Goal: Task Accomplishment & Management: Manage account settings

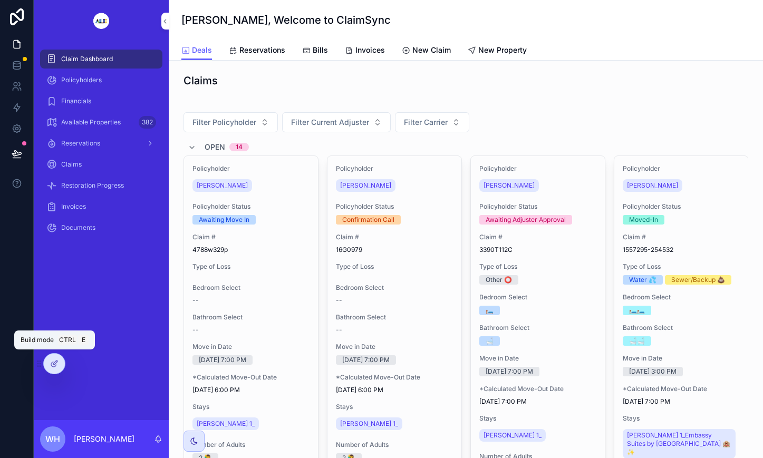
click at [58, 363] on icon at bounding box center [54, 364] width 8 height 8
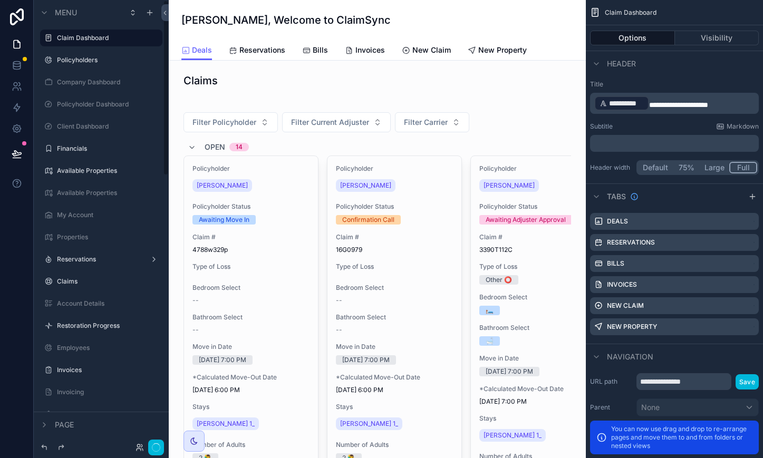
click at [158, 448] on icon "button" at bounding box center [156, 447] width 8 height 8
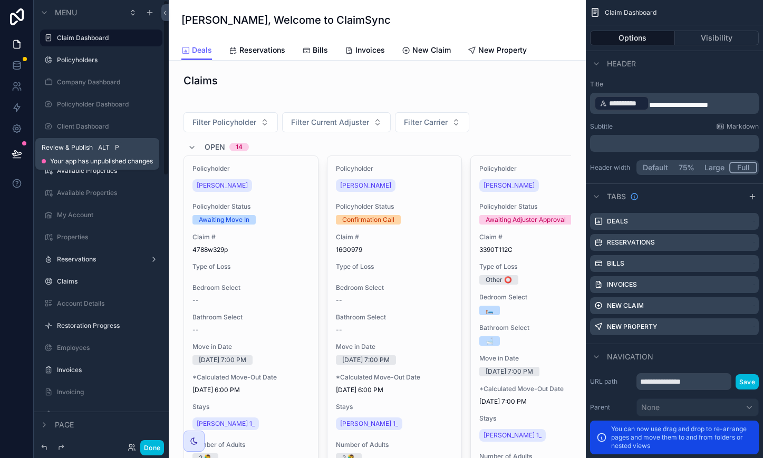
click at [13, 149] on icon at bounding box center [17, 154] width 11 height 11
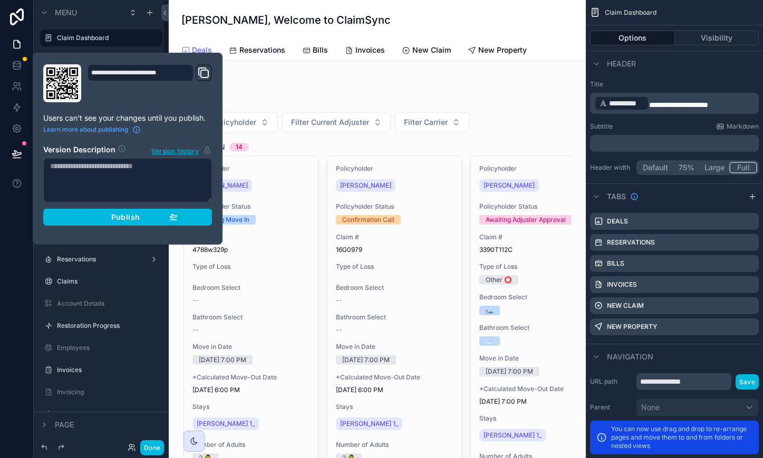
click at [154, 217] on div "Publish" at bounding box center [127, 216] width 100 height 9
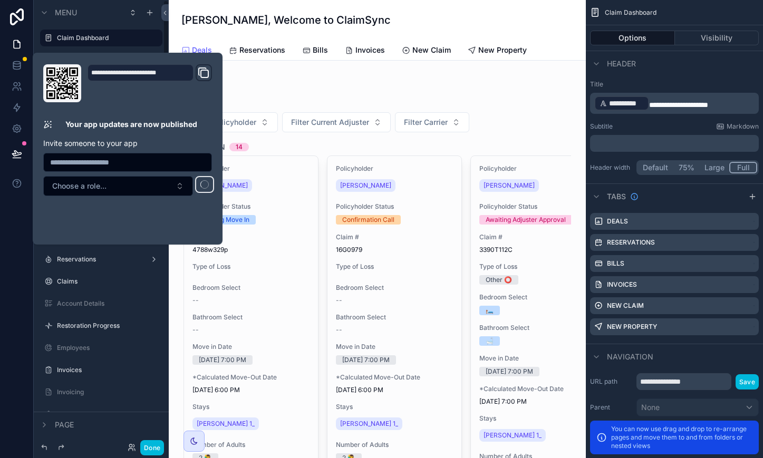
click at [152, 450] on button "Done" at bounding box center [152, 447] width 24 height 15
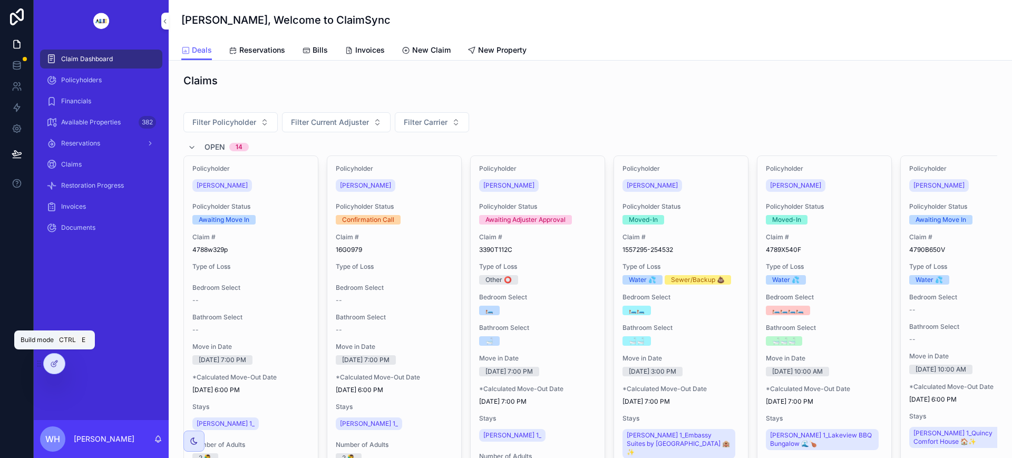
click at [54, 366] on icon at bounding box center [53, 364] width 5 height 5
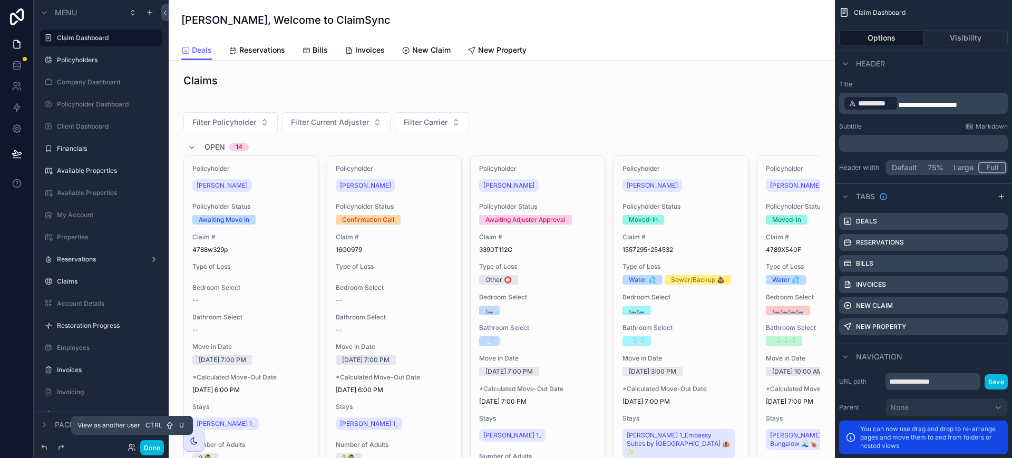
click at [134, 448] on icon at bounding box center [132, 447] width 8 height 8
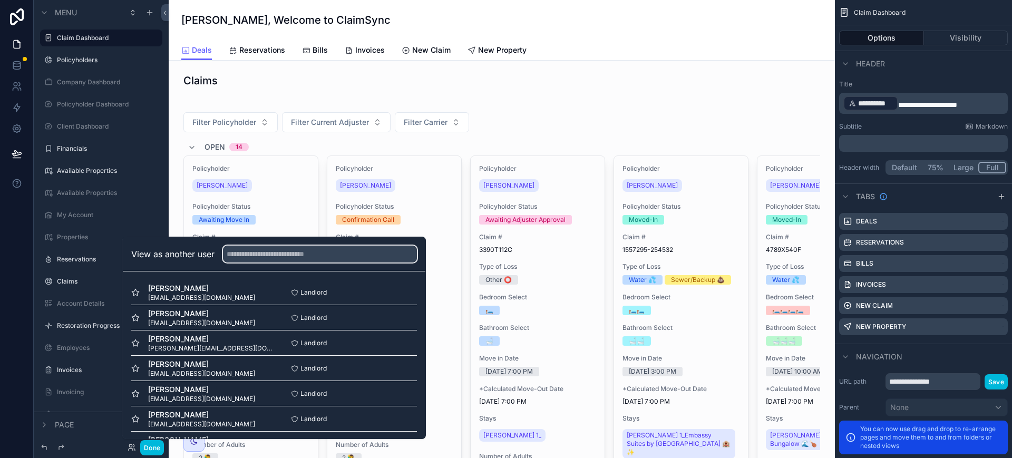
click at [325, 250] on input "text" at bounding box center [320, 254] width 194 height 17
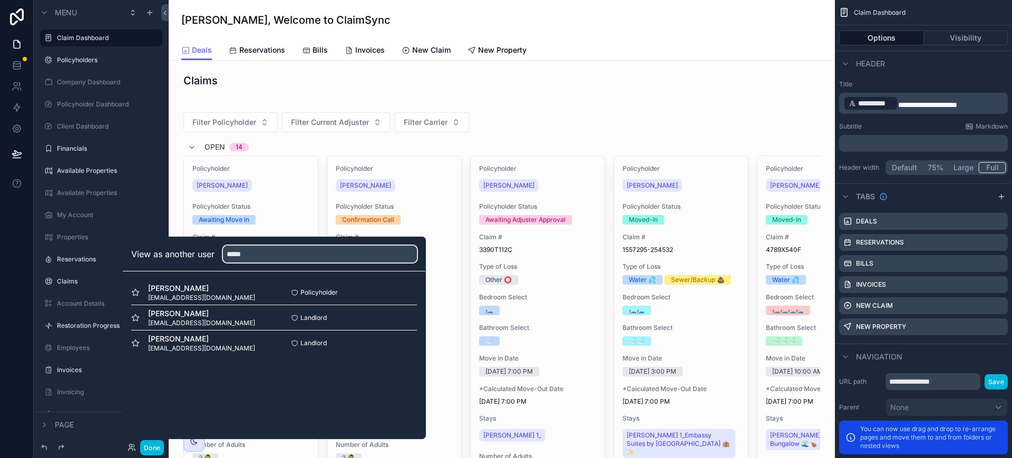
type input "*****"
click at [388, 295] on div "Policyholder Select" at bounding box center [345, 292] width 143 height 8
click at [303, 293] on span "Policyholder" at bounding box center [318, 292] width 37 height 8
click at [180, 298] on span "[EMAIL_ADDRESS][DOMAIN_NAME]" at bounding box center [201, 298] width 107 height 8
click at [323, 293] on span "Policyholder" at bounding box center [318, 292] width 37 height 8
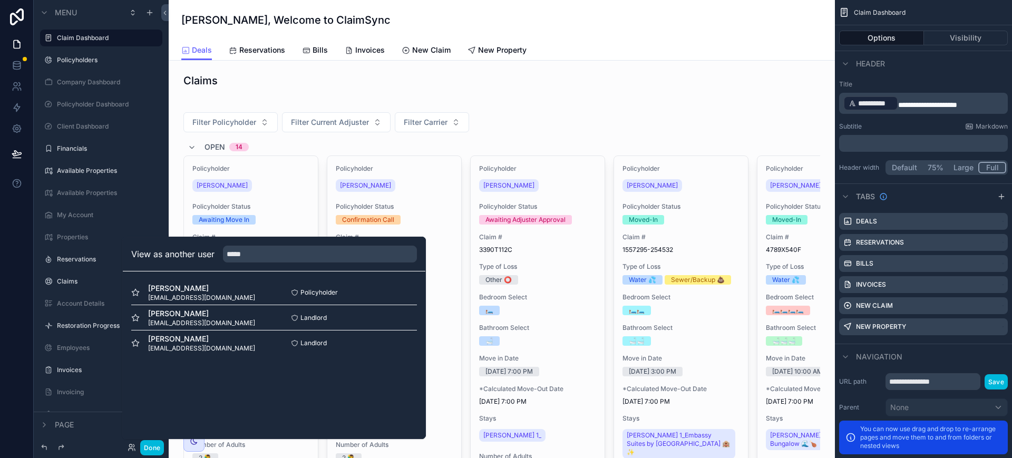
click at [171, 287] on span "[PERSON_NAME]" at bounding box center [201, 288] width 107 height 11
click at [178, 300] on span "[EMAIL_ADDRESS][DOMAIN_NAME]" at bounding box center [201, 298] width 107 height 8
click at [178, 299] on span "[EMAIL_ADDRESS][DOMAIN_NAME]" at bounding box center [201, 298] width 107 height 8
click at [180, 286] on span "[PERSON_NAME]" at bounding box center [201, 288] width 107 height 11
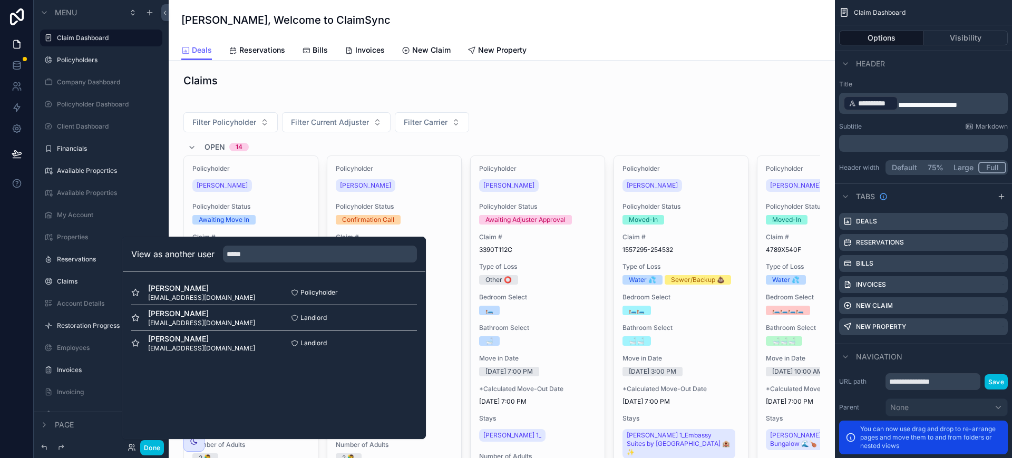
click at [180, 286] on span "[PERSON_NAME]" at bounding box center [201, 288] width 107 height 11
click at [332, 284] on div "[PERSON_NAME] [EMAIL_ADDRESS][DOMAIN_NAME] Policyholder Select" at bounding box center [274, 292] width 286 height 25
click at [401, 294] on div "Policyholder Select" at bounding box center [345, 292] width 143 height 8
click at [402, 292] on div "Policyholder Select" at bounding box center [345, 292] width 143 height 8
click at [401, 293] on div "Policyholder Select" at bounding box center [345, 292] width 143 height 8
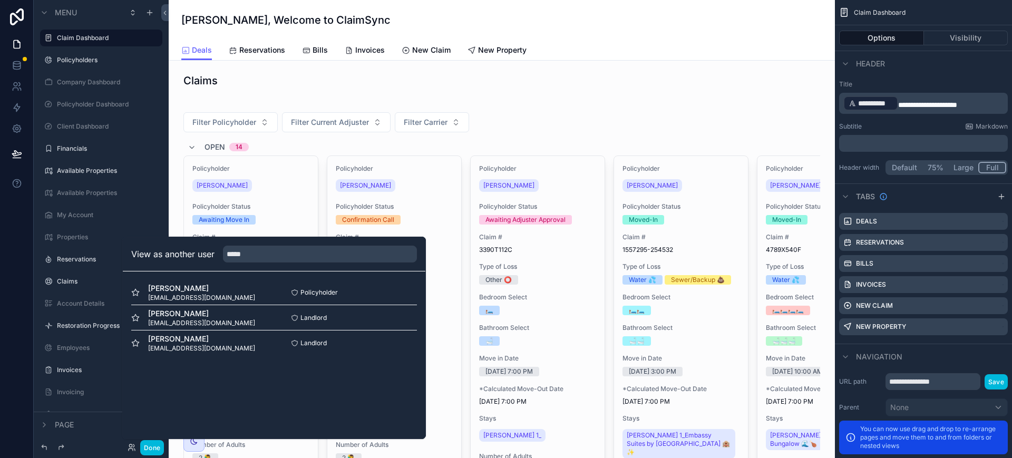
click at [401, 293] on div "Policyholder Select" at bounding box center [345, 292] width 143 height 8
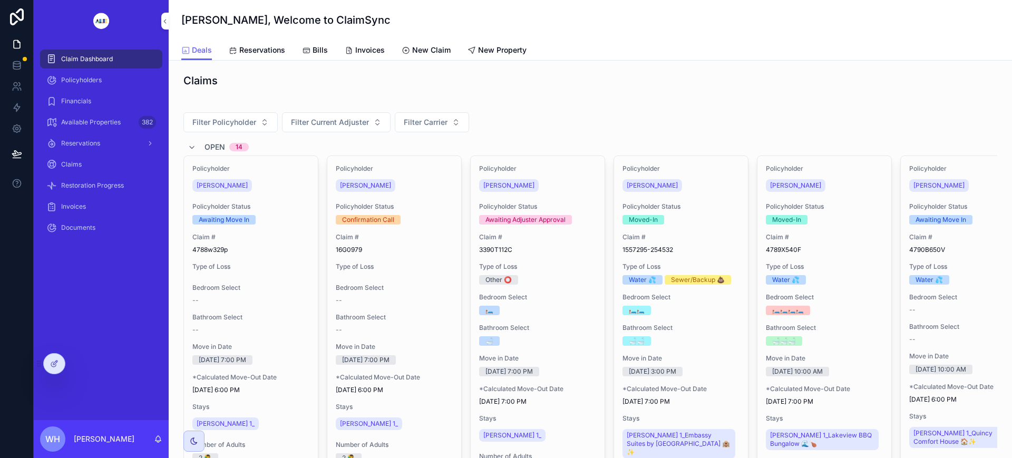
click at [59, 366] on div at bounding box center [54, 364] width 21 height 20
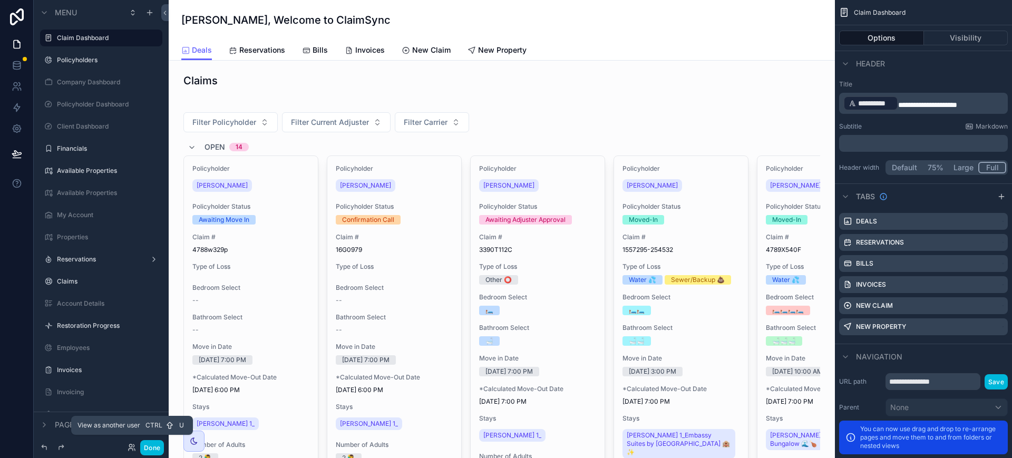
click at [129, 447] on icon at bounding box center [132, 447] width 8 height 8
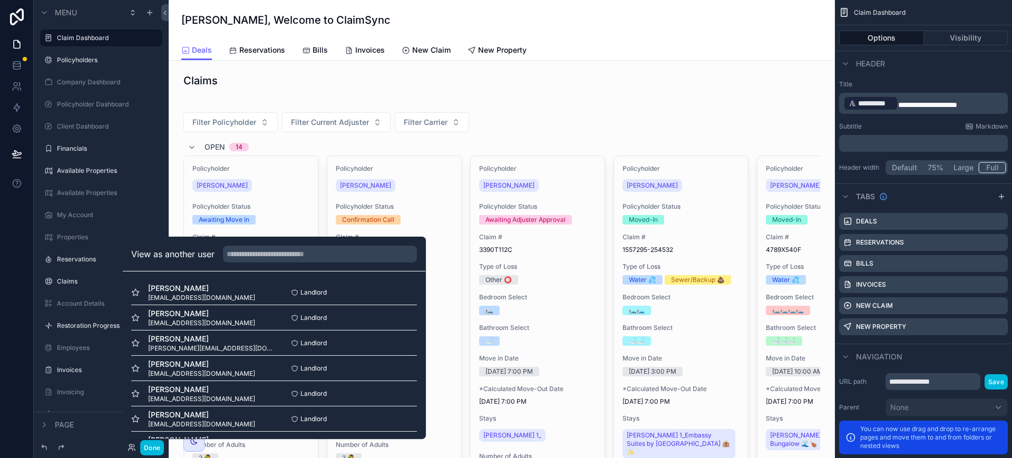
click at [637, 84] on div "scrollable content" at bounding box center [501, 80] width 649 height 23
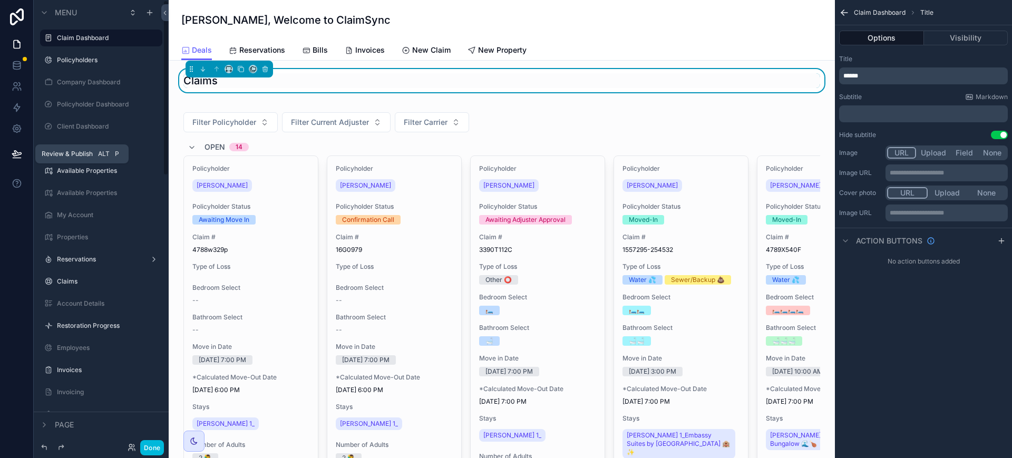
click at [17, 152] on icon at bounding box center [16, 153] width 9 height 5
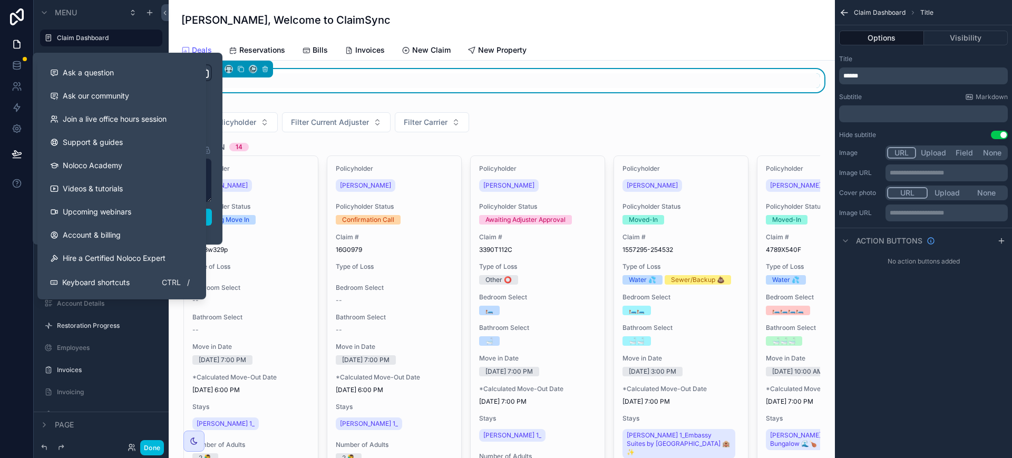
click at [16, 182] on icon at bounding box center [17, 183] width 11 height 11
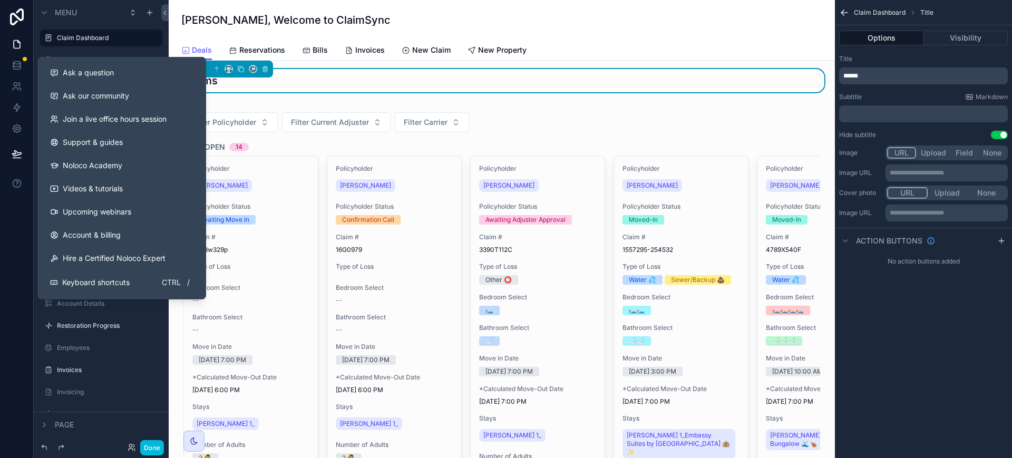
click at [109, 71] on span "Ask a question" at bounding box center [88, 72] width 51 height 11
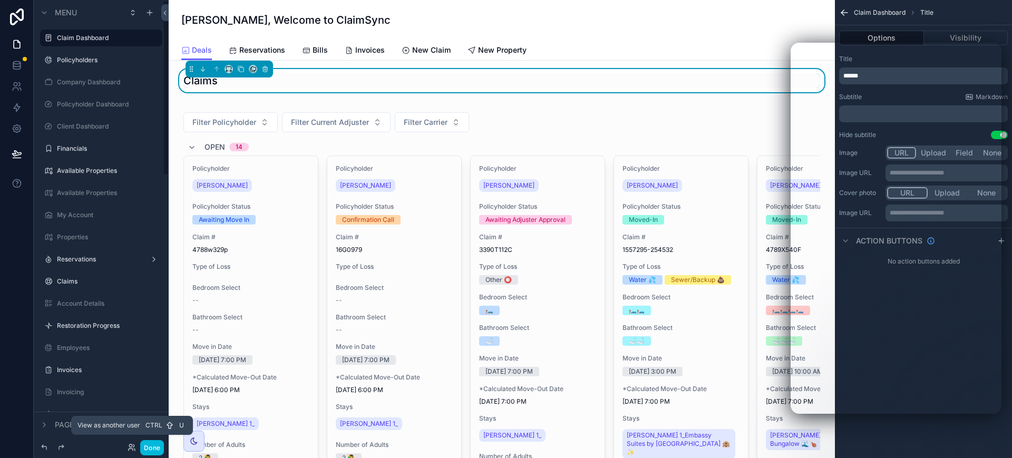
click at [132, 448] on icon at bounding box center [132, 447] width 8 height 8
